Goal: Task Accomplishment & Management: Complete application form

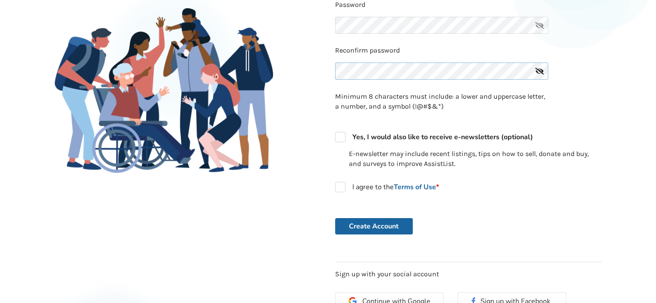
scroll to position [173, 0]
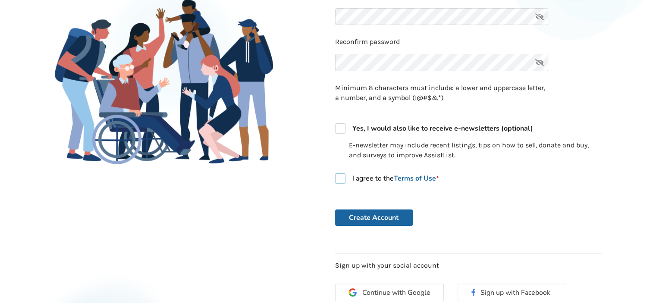
click at [341, 179] on label "I agree to the Terms of Use *" at bounding box center [387, 178] width 104 height 10
checkbox input "true"
click at [367, 220] on button "Create Account" at bounding box center [374, 218] width 78 height 16
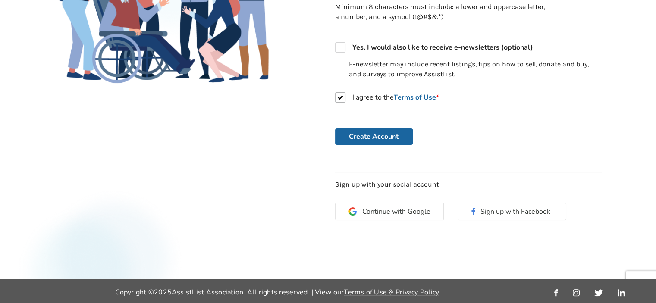
scroll to position [255, 0]
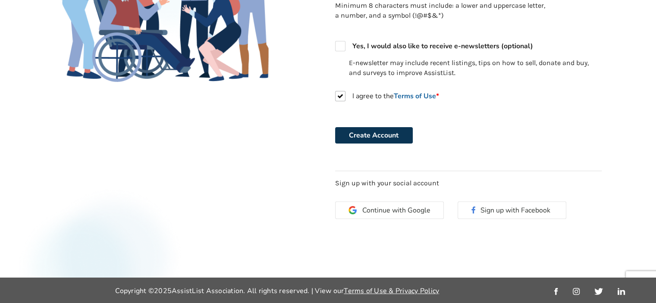
click at [377, 138] on button "Create Account" at bounding box center [374, 135] width 78 height 16
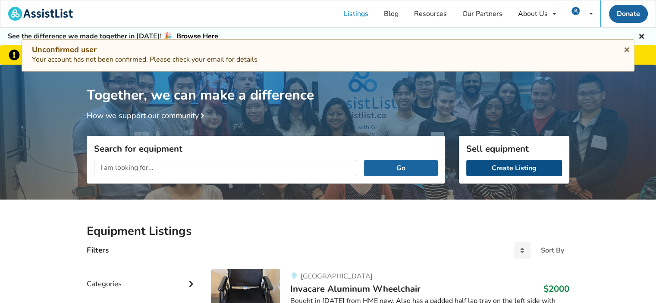
click at [501, 169] on link "Create Listing" at bounding box center [514, 168] width 96 height 16
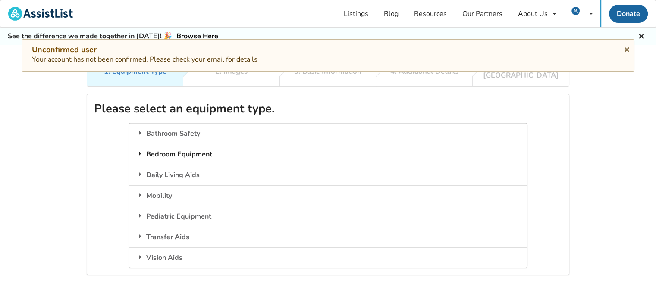
click at [207, 147] on div "Bedroom Equipment" at bounding box center [328, 154] width 398 height 21
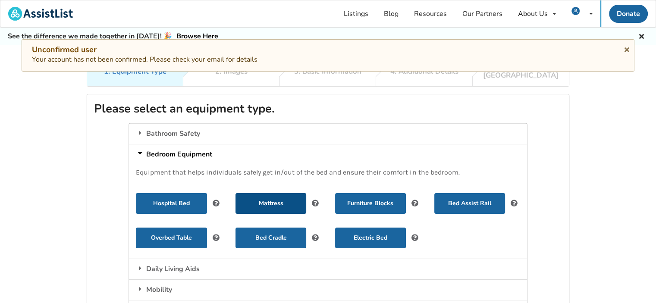
click at [266, 196] on button "Mattress" at bounding box center [271, 203] width 71 height 21
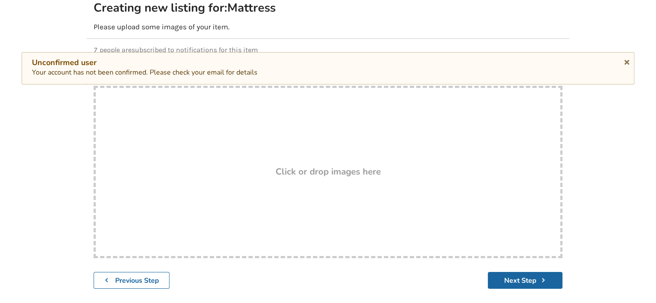
scroll to position [86, 0]
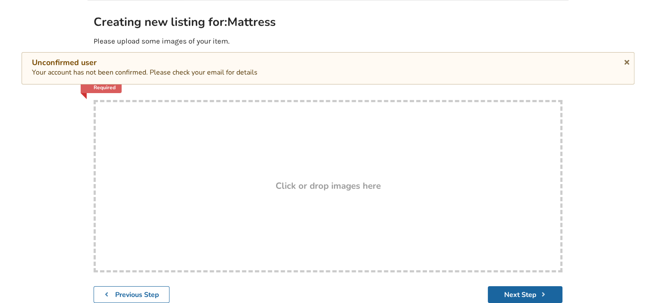
drag, startPoint x: 289, startPoint y: 142, endPoint x: 261, endPoint y: 161, distance: 33.6
click at [261, 161] on div "Drop here! Click or drop images here" at bounding box center [328, 186] width 469 height 173
click at [333, 155] on div "Drop here! Click or drop images here" at bounding box center [328, 186] width 469 height 173
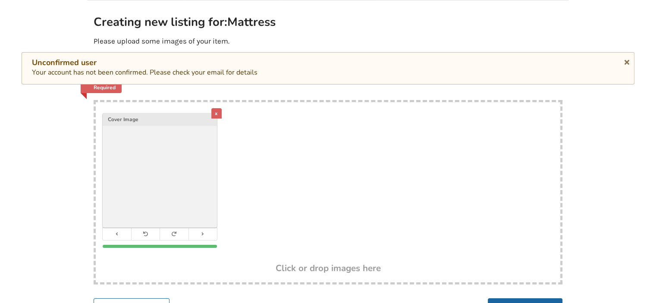
click at [211, 186] on img at bounding box center [160, 170] width 114 height 114
click at [591, 156] on div "1. Equipment Type 2. Images 3. Basic Information 4. Additional Details 5. Previ…" at bounding box center [328, 146] width 656 height 353
click at [282, 74] on div "Unconfirmed user Your account has not been confirmed. Please check your email f…" at bounding box center [328, 68] width 592 height 20
click at [626, 60] on icon at bounding box center [627, 60] width 8 height 7
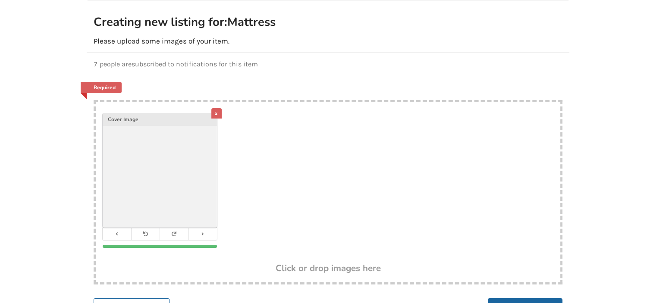
scroll to position [147, 0]
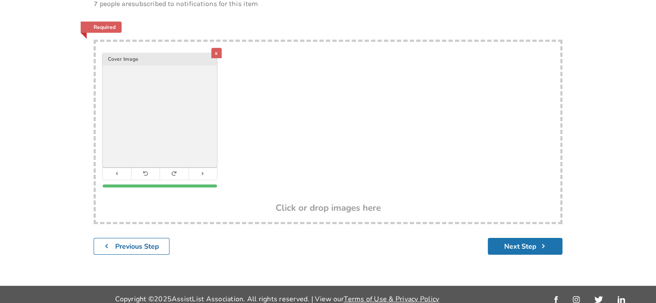
click at [525, 241] on button "Next Step" at bounding box center [525, 246] width 75 height 17
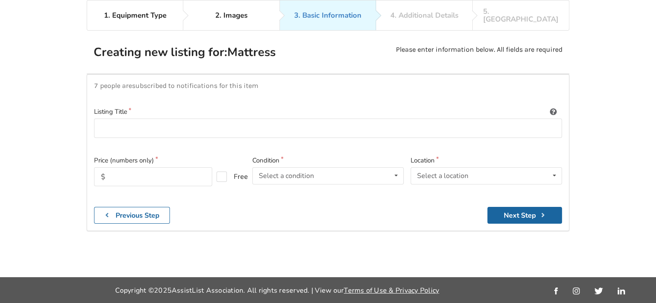
scroll to position [56, 0]
click at [126, 120] on input at bounding box center [328, 128] width 468 height 19
type input "LTC 9200 T-Style Mattress with ROHO Mattress Section"
click at [138, 169] on input "text" at bounding box center [153, 177] width 118 height 19
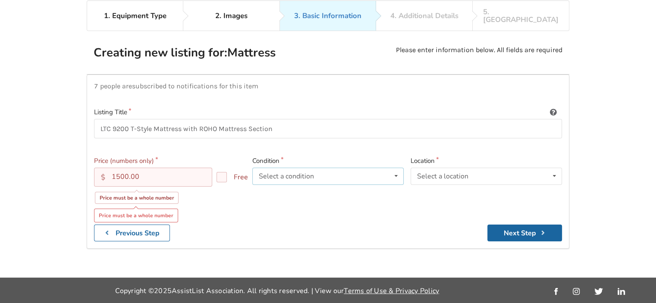
click at [397, 168] on icon at bounding box center [396, 176] width 13 height 16
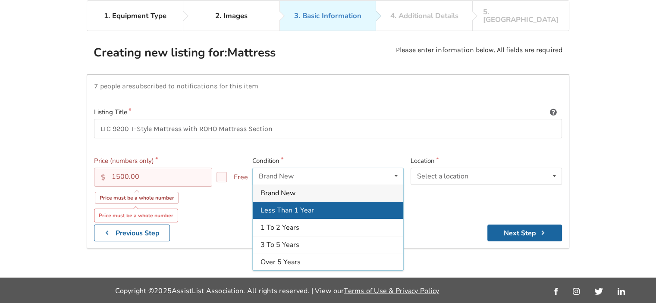
click at [312, 206] on span "Less Than 1 Year" at bounding box center [287, 210] width 53 height 9
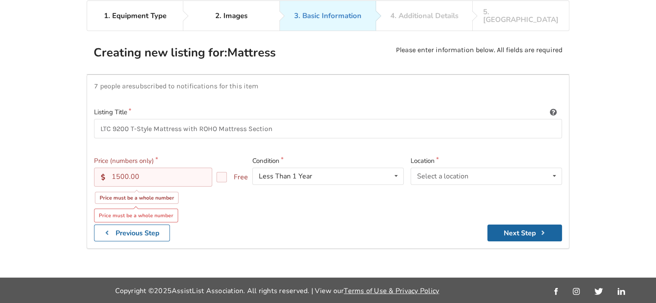
click at [142, 168] on input "1500.00" at bounding box center [153, 177] width 118 height 19
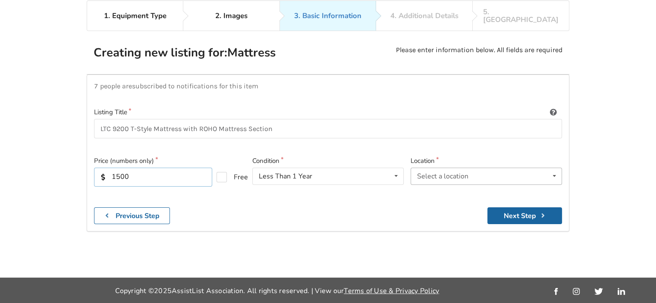
type input "1500"
click at [554, 168] on icon at bounding box center [554, 176] width 13 height 16
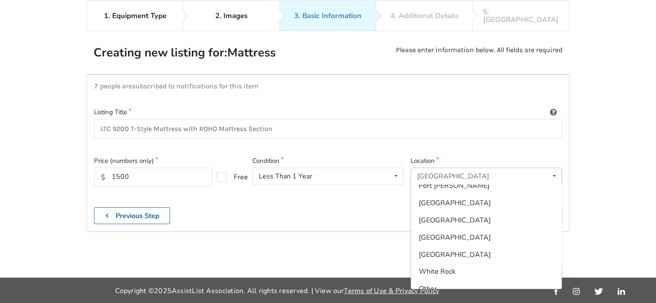
scroll to position [255, 0]
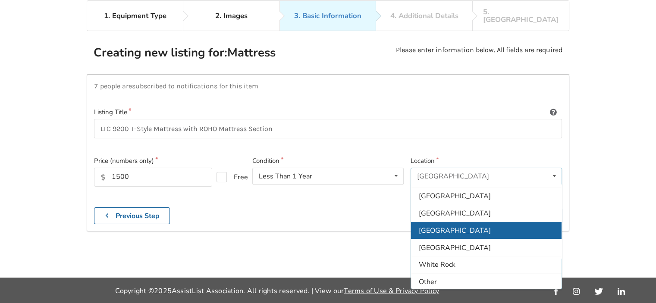
click at [450, 226] on span "[GEOGRAPHIC_DATA]" at bounding box center [455, 230] width 72 height 9
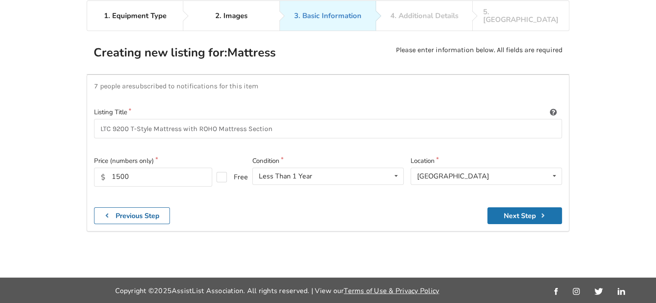
click at [526, 208] on button "Next Step" at bounding box center [524, 216] width 75 height 17
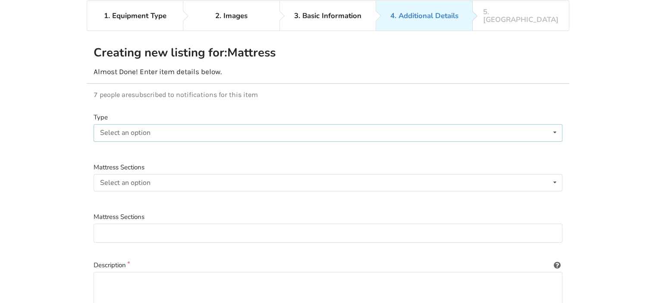
click at [554, 125] on icon at bounding box center [555, 133] width 13 height 16
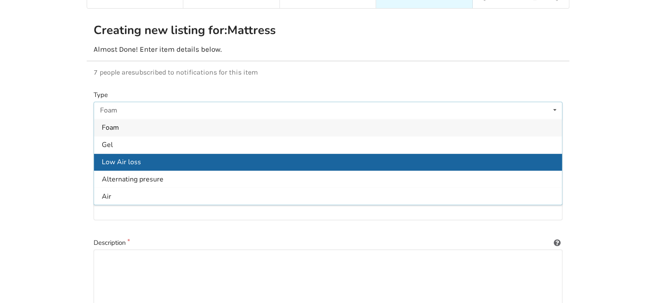
scroll to position [142, 0]
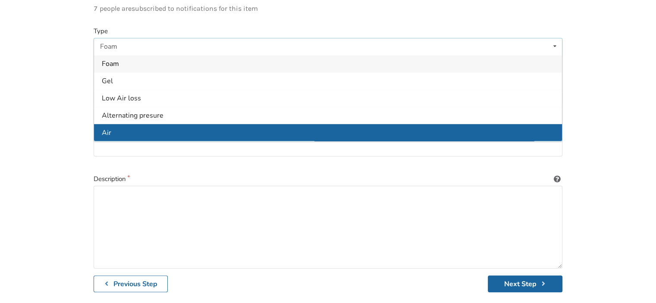
click at [132, 124] on div "Air" at bounding box center [328, 132] width 468 height 17
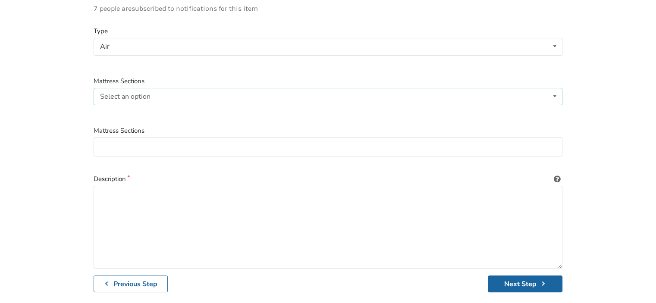
click at [555, 88] on icon at bounding box center [555, 96] width 13 height 16
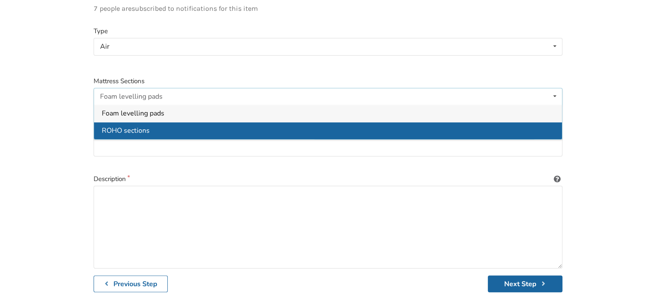
click at [116, 126] on span "ROHO sections" at bounding box center [126, 130] width 48 height 9
type input "ROHO sections"
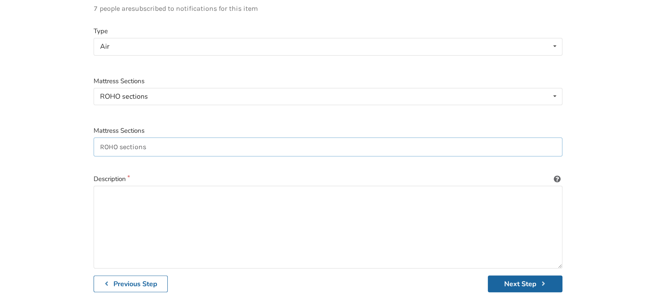
click at [440, 138] on input "ROHO sections" at bounding box center [328, 147] width 469 height 19
click at [245, 186] on textarea at bounding box center [328, 227] width 469 height 83
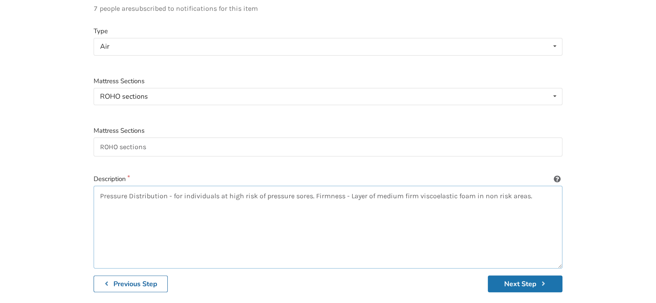
type textarea "Pressure Distribution - for individuals at high risk of pressure sores. Firmnes…"
click at [537, 276] on button "Next Step" at bounding box center [525, 284] width 75 height 17
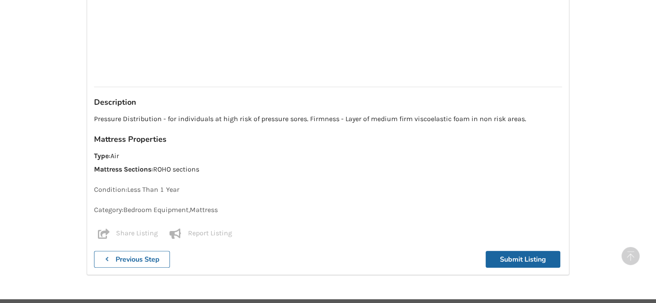
scroll to position [659, 0]
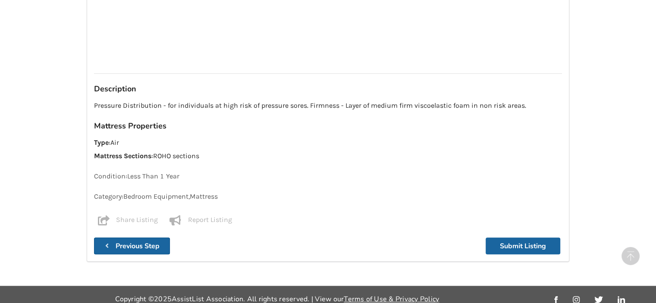
click at [139, 242] on b "Previous Step" at bounding box center [138, 246] width 44 height 9
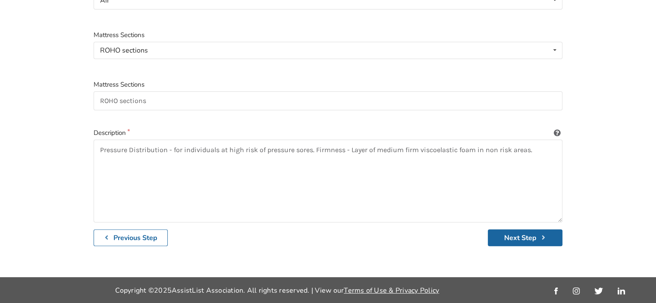
scroll to position [179, 0]
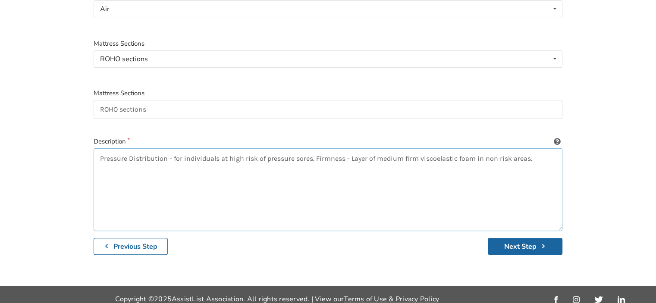
click at [537, 150] on textarea "Pressure Distribution - for individuals at high risk of pressure sores. Firmnes…" at bounding box center [328, 189] width 469 height 83
type textarea "Pressure Distribution - for individuals at high risk of pressure sores. Firmnes…"
click at [526, 239] on button "Next Step" at bounding box center [525, 246] width 75 height 17
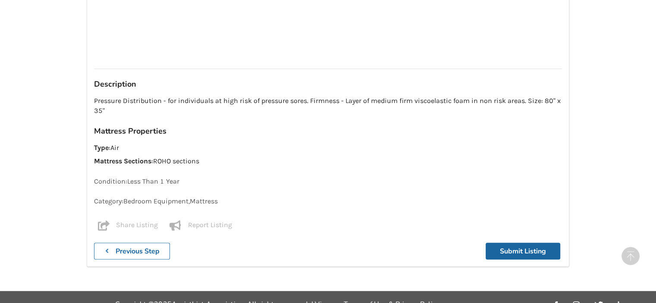
scroll to position [669, 0]
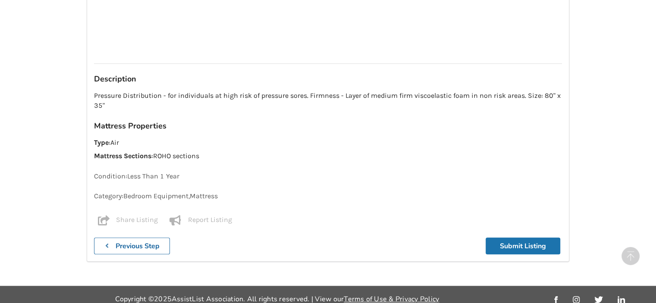
click at [539, 238] on button "Submit Listing" at bounding box center [523, 246] width 75 height 17
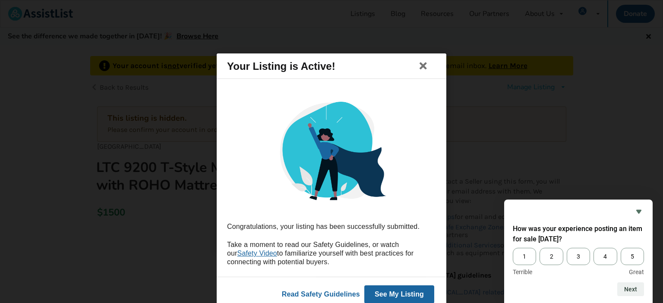
click at [412, 293] on button "See My Listing" at bounding box center [399, 294] width 70 height 18
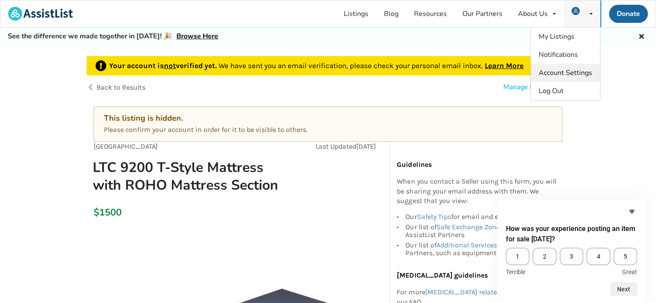
click at [573, 71] on span "Account Settings" at bounding box center [565, 72] width 53 height 9
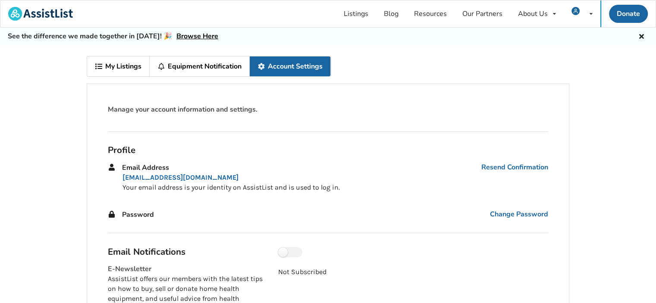
click at [129, 67] on link "My Listings" at bounding box center [118, 67] width 63 height 20
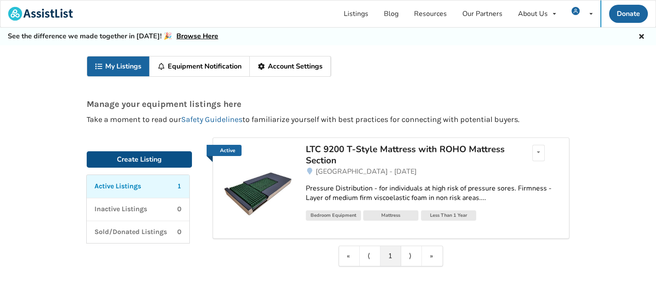
click at [138, 158] on link "Create Listing" at bounding box center [139, 159] width 105 height 16
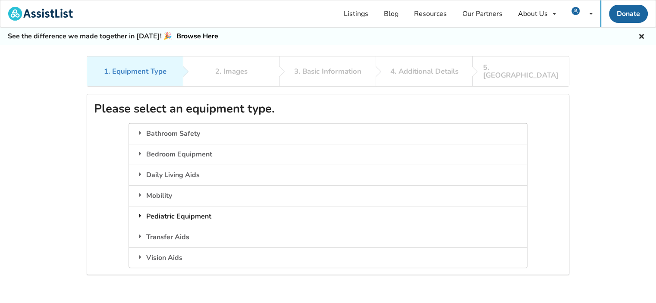
click at [196, 210] on div "Pediatric Equipment" at bounding box center [328, 216] width 398 height 21
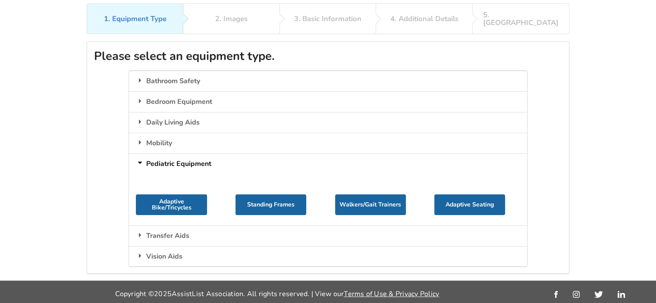
scroll to position [56, 0]
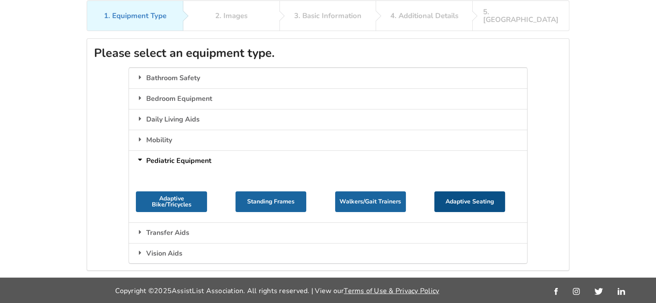
click at [464, 195] on button "Adaptive Seating" at bounding box center [469, 202] width 71 height 21
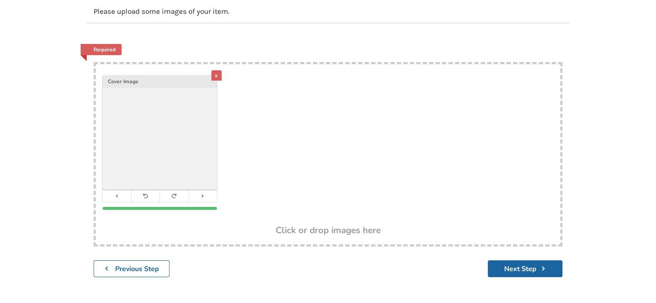
scroll to position [138, 0]
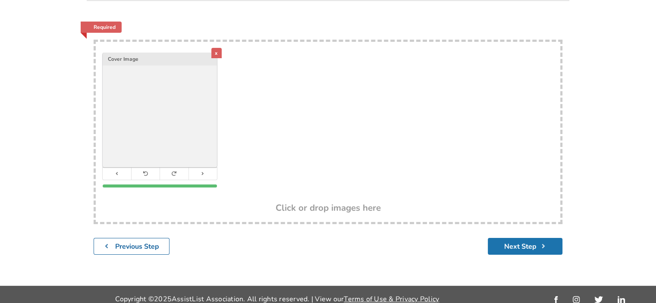
click at [526, 238] on button "Next Step" at bounding box center [525, 246] width 75 height 17
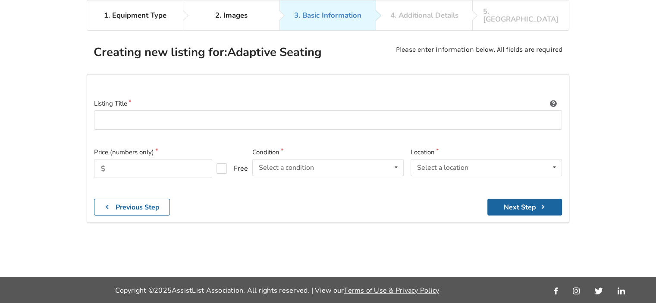
scroll to position [56, 0]
click at [123, 112] on input at bounding box center [328, 120] width 468 height 19
type input "Power Lift and Recline Chair"
click at [167, 163] on input "text" at bounding box center [153, 169] width 118 height 19
type input "1500"
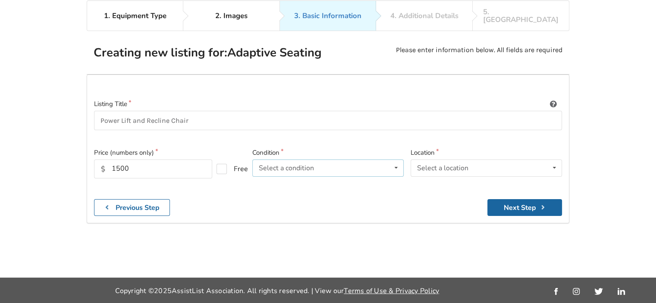
click at [396, 160] on icon at bounding box center [396, 168] width 13 height 16
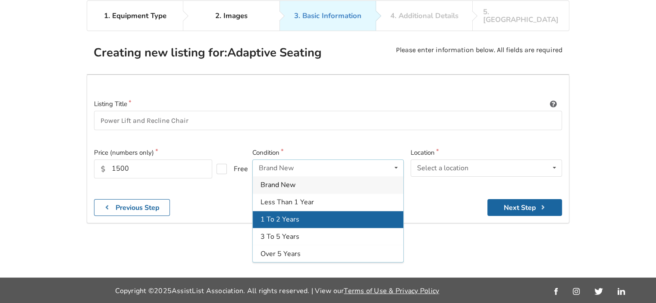
click at [291, 216] on div "1 To 2 Years" at bounding box center [328, 219] width 151 height 17
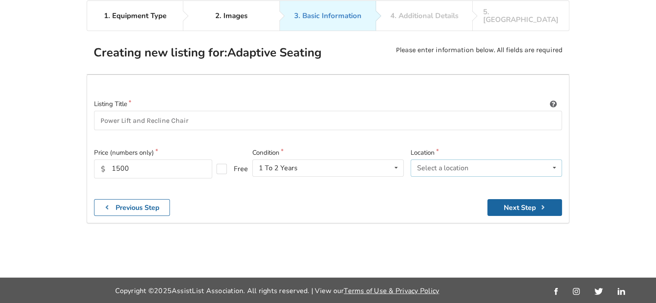
click at [555, 160] on icon at bounding box center [554, 168] width 13 height 16
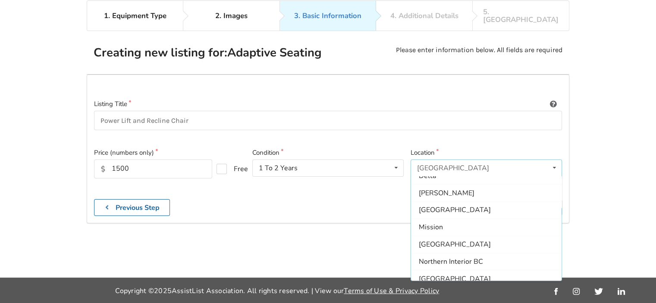
scroll to position [255, 0]
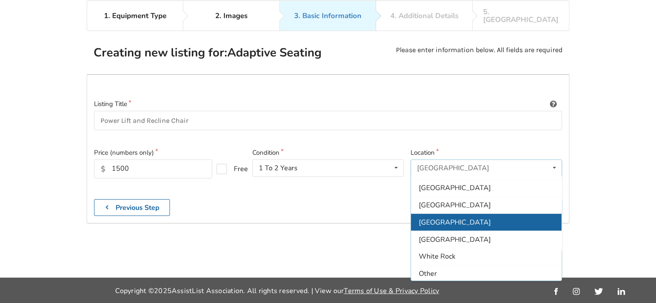
click at [448, 218] on span "[GEOGRAPHIC_DATA]" at bounding box center [455, 222] width 72 height 9
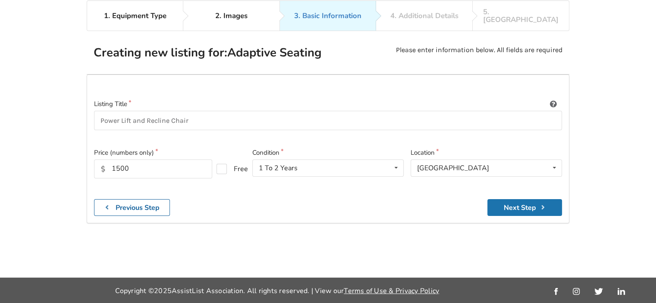
click at [527, 201] on button "Next Step" at bounding box center [524, 207] width 75 height 17
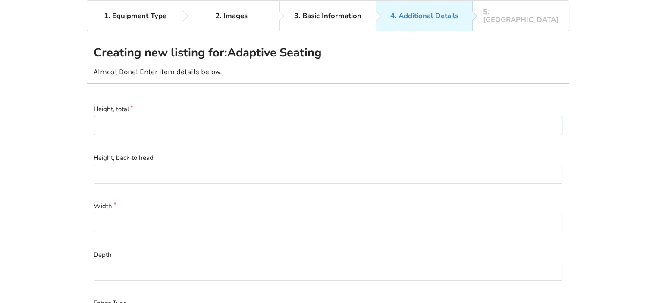
click at [135, 119] on input at bounding box center [328, 125] width 469 height 19
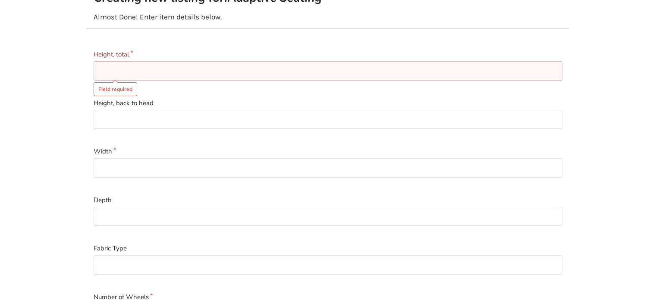
scroll to position [142, 0]
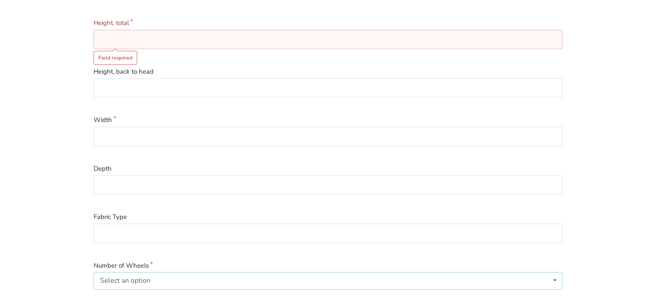
click at [556, 273] on icon at bounding box center [555, 281] width 13 height 16
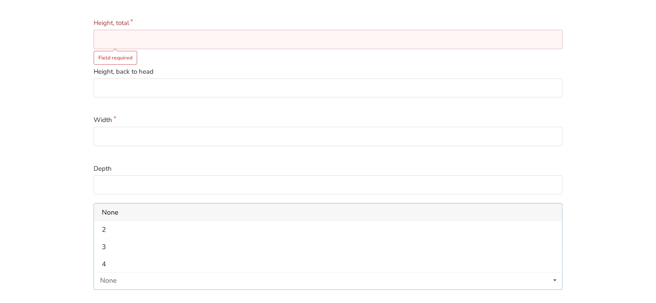
click at [115, 208] on span "None" at bounding box center [110, 212] width 17 height 9
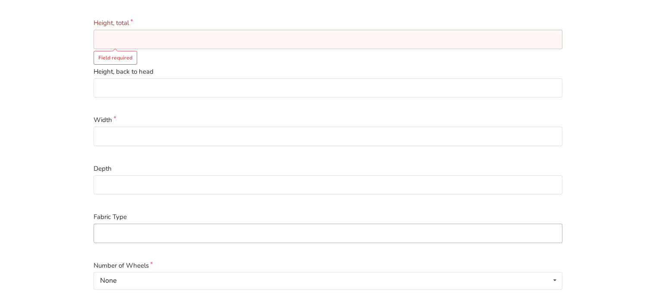
click at [154, 228] on input at bounding box center [328, 233] width 469 height 19
type input "Cloth"
click at [123, 176] on input at bounding box center [328, 185] width 469 height 19
click at [131, 128] on input at bounding box center [328, 136] width 469 height 19
type input "29.5""
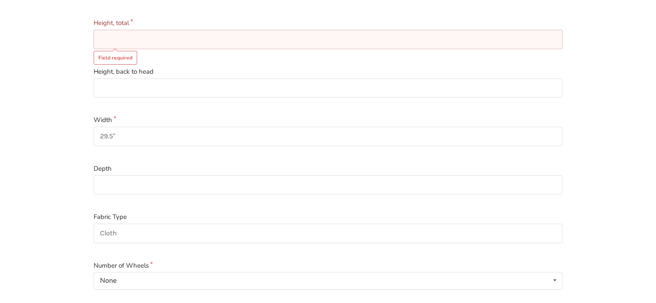
click at [124, 31] on input at bounding box center [328, 39] width 469 height 19
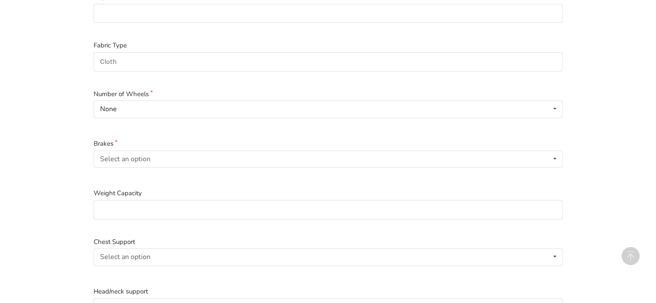
scroll to position [315, 0]
type input "45""
click at [554, 150] on icon at bounding box center [555, 158] width 13 height 16
click at [164, 184] on div "No" at bounding box center [328, 192] width 468 height 17
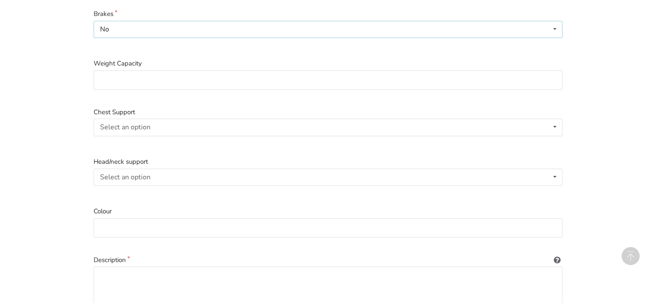
scroll to position [444, 0]
click at [557, 119] on icon at bounding box center [555, 127] width 13 height 16
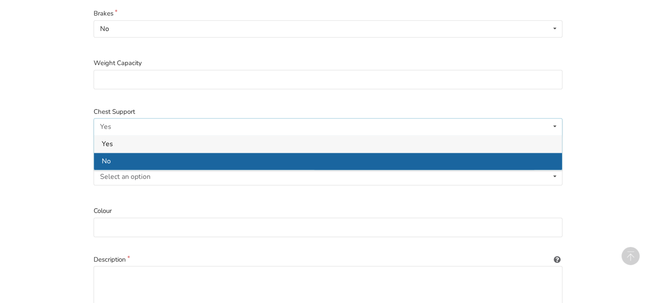
click at [102, 157] on span "No" at bounding box center [106, 161] width 9 height 9
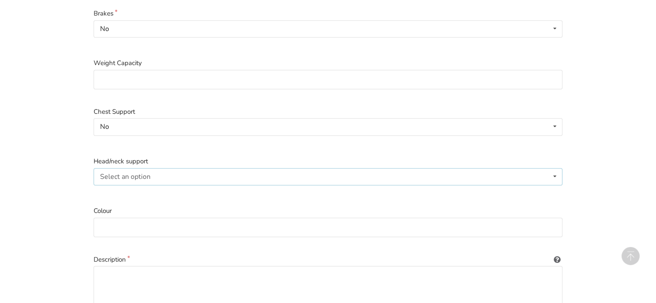
click at [555, 169] on icon at bounding box center [555, 177] width 13 height 16
click at [120, 188] on div "Yes" at bounding box center [328, 193] width 468 height 17
click at [513, 222] on input at bounding box center [328, 227] width 469 height 19
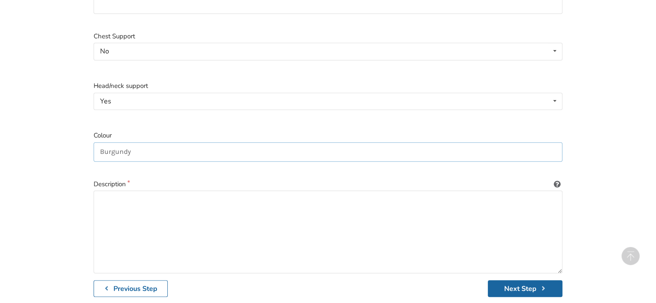
scroll to position [530, 0]
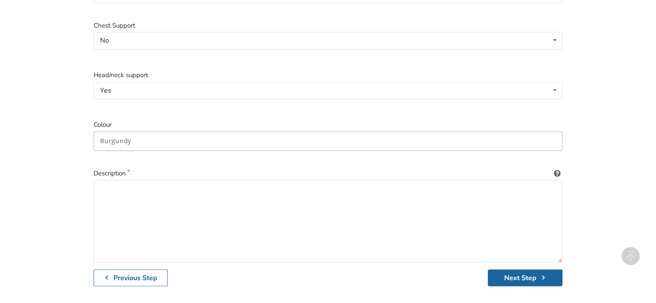
type input "Burgundy"
click at [127, 185] on textarea at bounding box center [328, 221] width 469 height 83
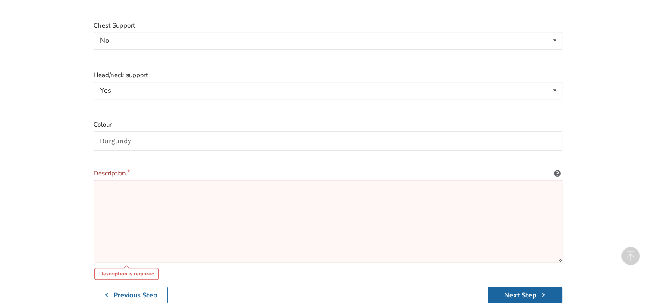
click at [119, 184] on textarea at bounding box center [328, 221] width 469 height 83
paste textarea "Many power lift recliners have the capability to move the headrest and footrest…"
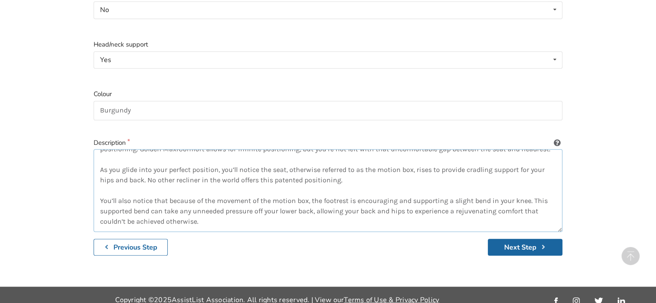
scroll to position [0, 0]
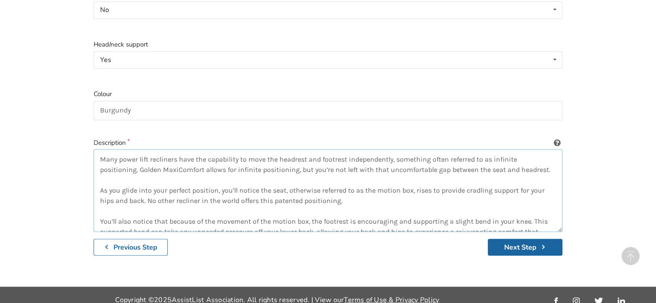
click at [101, 149] on textarea "Many power lift recliners have the capability to move the headrest and footrest…" at bounding box center [328, 190] width 469 height 83
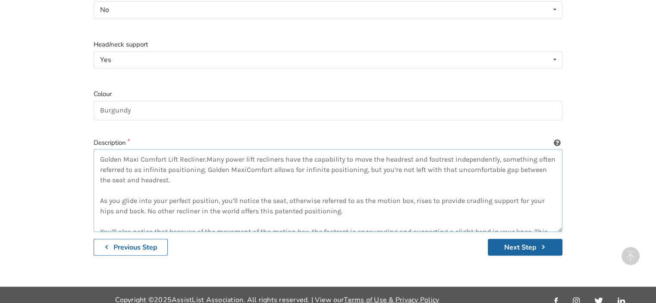
drag, startPoint x: 229, startPoint y: 148, endPoint x: 208, endPoint y: 151, distance: 21.7
click at [208, 151] on textarea "Golden Maxi Comfort Lift Recliner.Many power lift recliners have the capability…" at bounding box center [328, 190] width 469 height 83
click at [142, 150] on textarea "Golden Maxi Comfort Lift Recliner. Many power lift recliners have the capabilit…" at bounding box center [328, 190] width 469 height 83
type textarea "Golden MaxiComfort Lift Recliner. Many power lift recliners have the capability…"
click at [515, 239] on button "Next Step" at bounding box center [525, 247] width 75 height 17
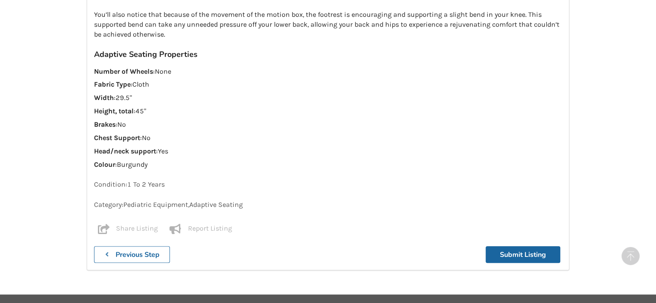
scroll to position [957, 0]
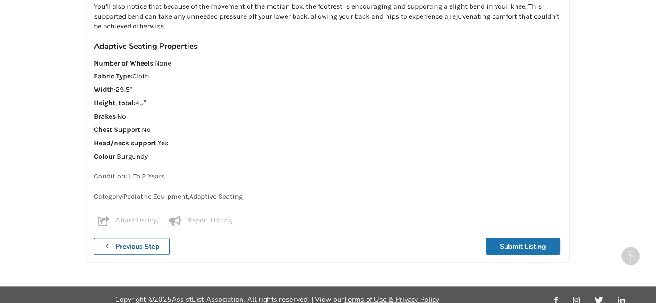
click at [515, 238] on button "Submit Listing" at bounding box center [523, 246] width 75 height 17
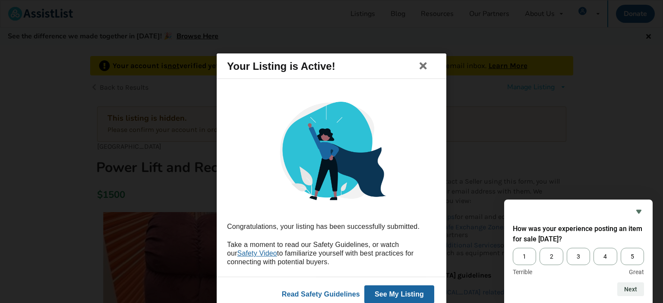
click at [397, 294] on button "See My Listing" at bounding box center [399, 294] width 70 height 18
click at [424, 292] on button "See My Listing" at bounding box center [399, 294] width 70 height 18
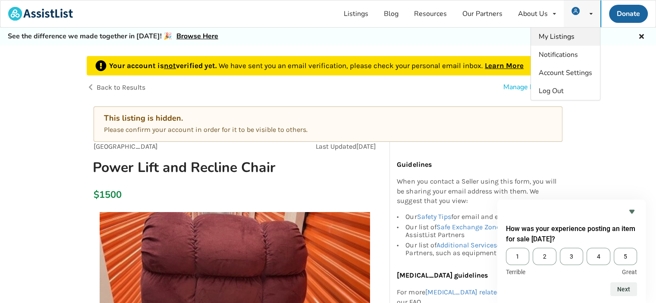
click at [565, 39] on span "My Listings" at bounding box center [557, 36] width 36 height 9
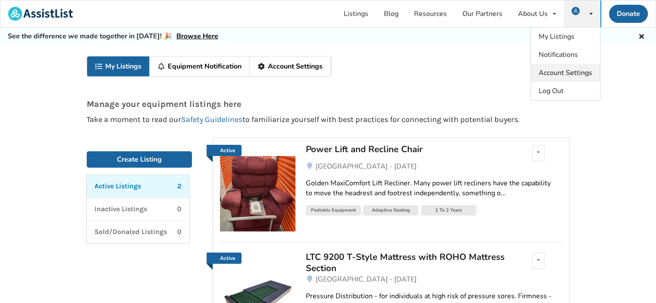
click at [563, 74] on span "Account Settings" at bounding box center [565, 72] width 53 height 9
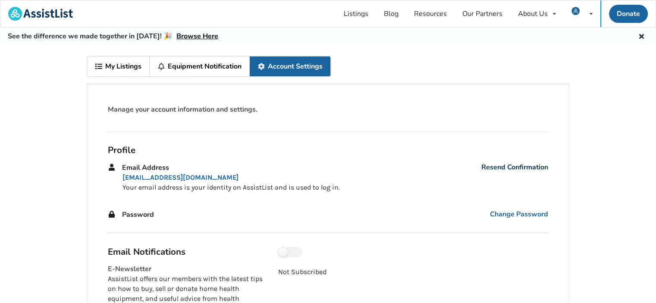
click at [514, 169] on link "Resend Confirmation" at bounding box center [514, 168] width 67 height 10
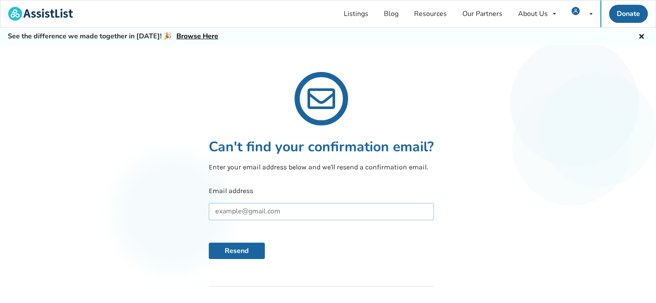
click at [232, 214] on input "text" at bounding box center [321, 211] width 225 height 17
type input "warren_purchase@telus.net"
click at [248, 251] on button "Resend" at bounding box center [237, 251] width 56 height 16
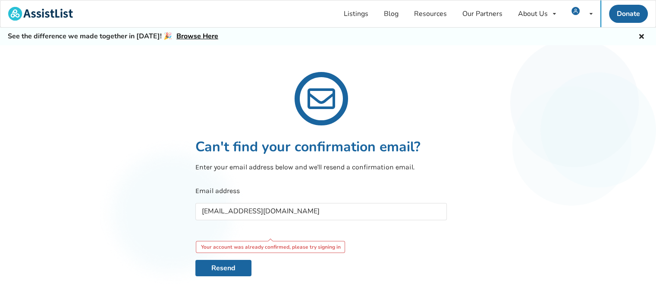
click at [419, 245] on div "Email address warren_purchase@telus.net Your account was already confirmed, ple…" at bounding box center [321, 219] width 252 height 67
click at [557, 91] on span "Log Out" at bounding box center [551, 90] width 25 height 9
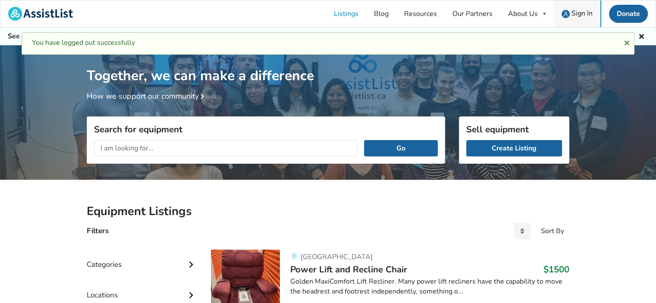
click at [578, 12] on span "Sign In" at bounding box center [582, 13] width 21 height 9
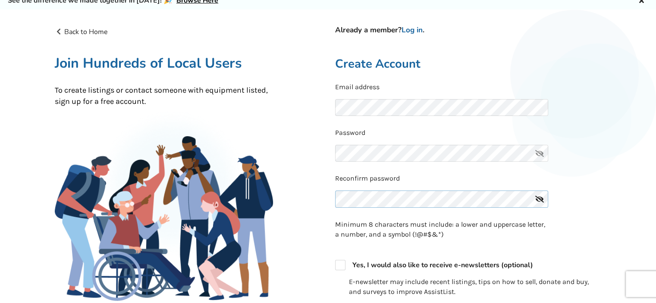
scroll to position [86, 0]
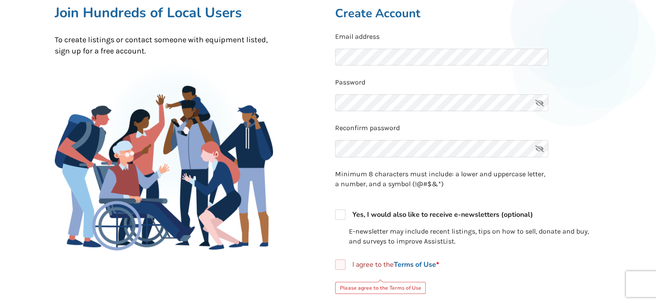
click at [340, 264] on label "I agree to the Terms of Use *" at bounding box center [387, 265] width 104 height 10
checkbox input "true"
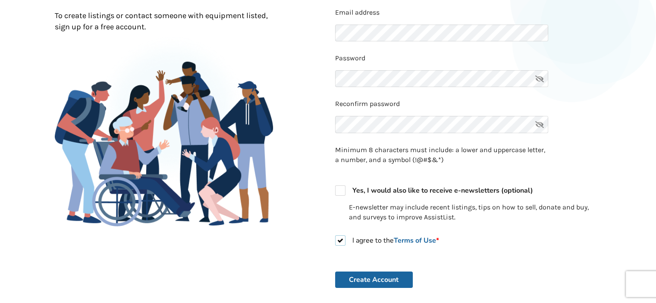
scroll to position [173, 0]
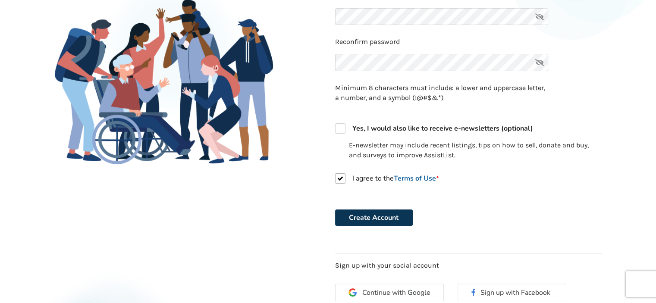
click at [394, 219] on button "Create Account" at bounding box center [374, 218] width 78 height 16
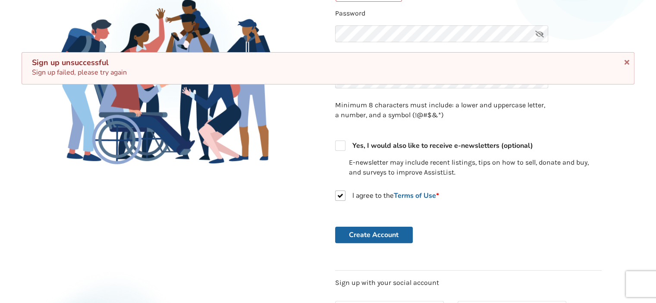
click at [463, 227] on div "Create Account" at bounding box center [468, 235] width 267 height 16
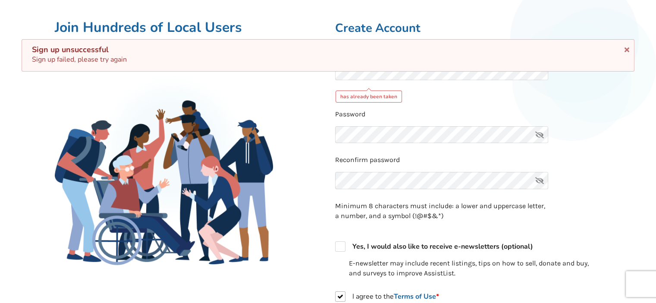
scroll to position [0, 0]
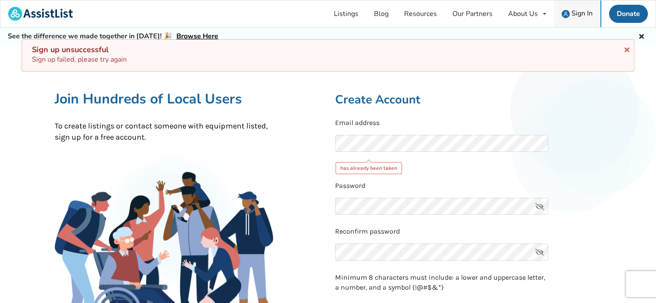
click at [580, 17] on span "Sign In" at bounding box center [582, 13] width 21 height 9
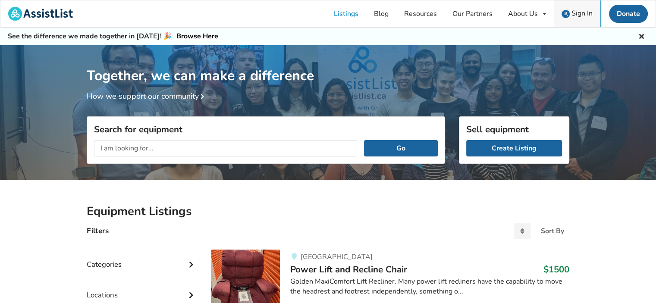
click at [580, 13] on span "Sign In" at bounding box center [582, 13] width 21 height 9
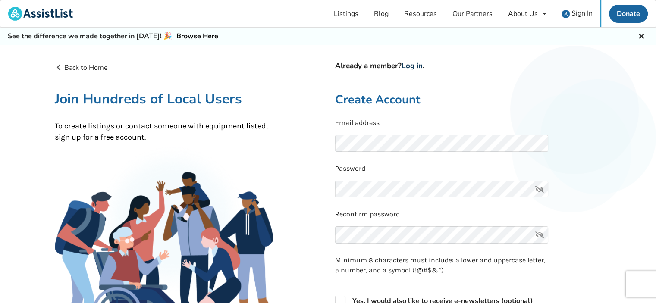
click at [415, 66] on link "Log in" at bounding box center [412, 66] width 21 height 10
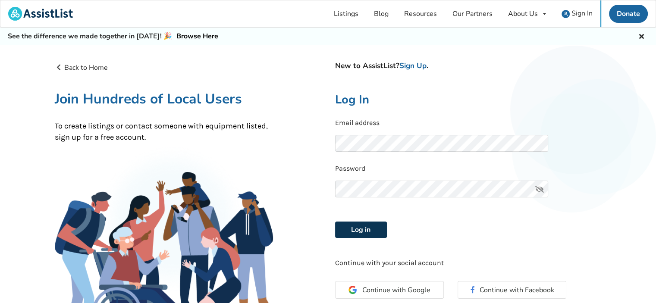
click at [365, 232] on button "Log in" at bounding box center [361, 230] width 52 height 16
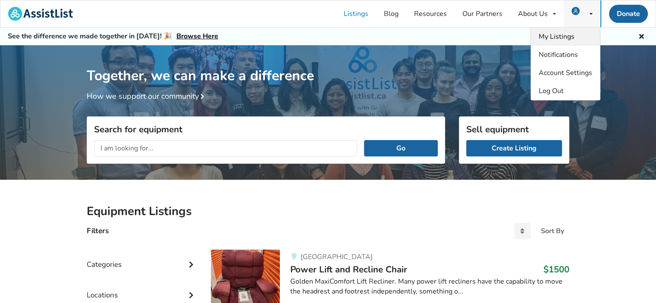
click at [566, 35] on span "My Listings" at bounding box center [557, 36] width 36 height 9
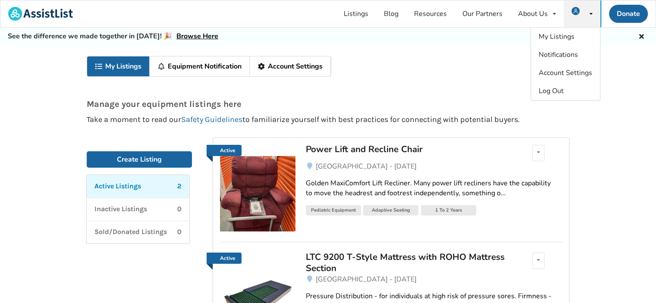
click at [288, 66] on link "Account Settings" at bounding box center [290, 67] width 81 height 20
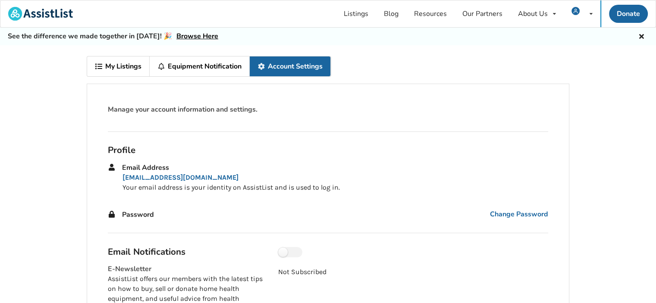
click at [179, 66] on link "Equipment Notification" at bounding box center [200, 67] width 100 height 20
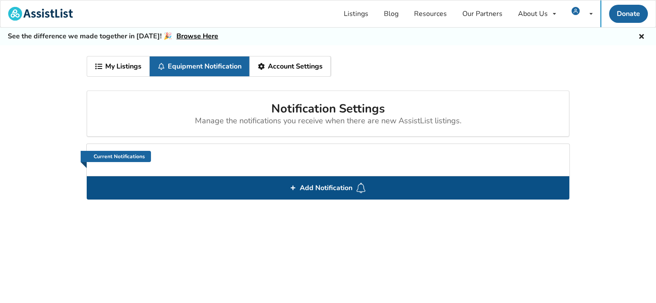
click at [310, 189] on span "Add Notification" at bounding box center [326, 188] width 60 height 14
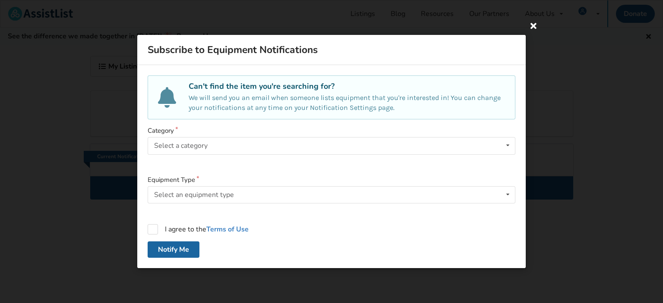
click at [534, 28] on icon at bounding box center [533, 26] width 16 height 16
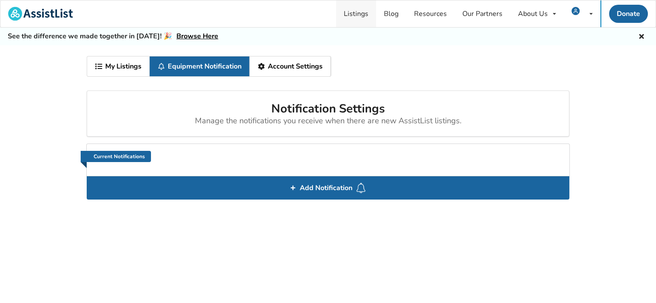
click at [366, 15] on link "Listings" at bounding box center [356, 13] width 40 height 27
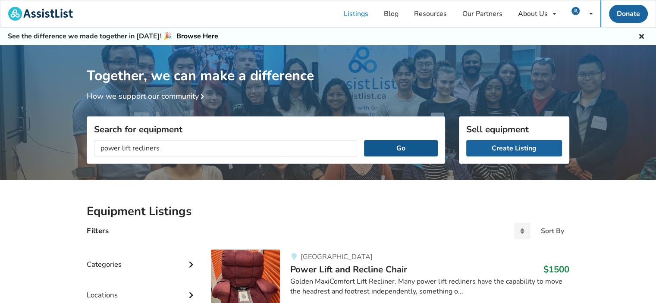
type input "power lift recliners"
click at [364, 140] on button "Go" at bounding box center [401, 148] width 74 height 16
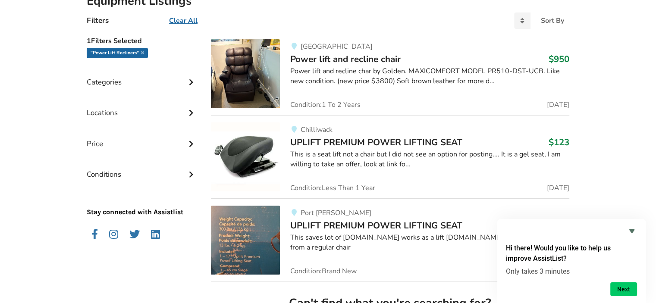
scroll to position [195, 0]
